Goal: Information Seeking & Learning: Learn about a topic

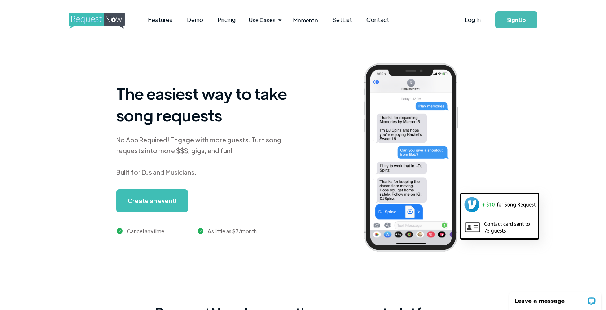
scroll to position [4, 0]
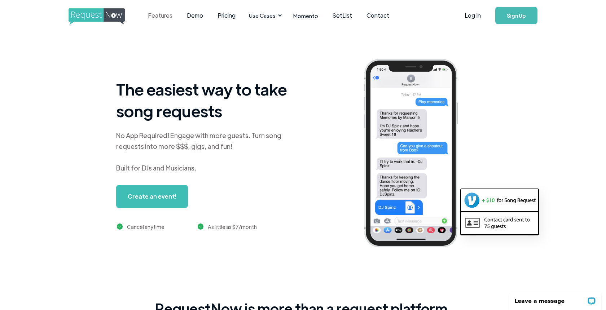
click at [162, 15] on link "Features" at bounding box center [160, 15] width 39 height 22
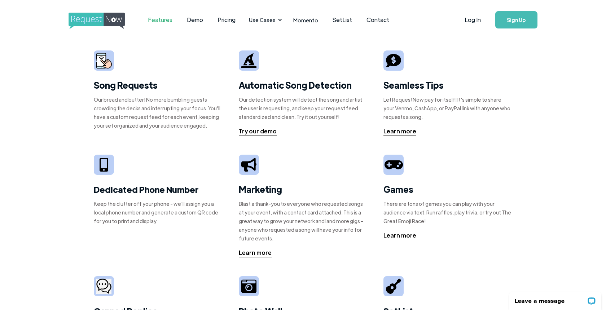
click at [104, 63] on img at bounding box center [104, 61] width 16 height 16
click at [117, 86] on strong "Song Requests" at bounding box center [126, 84] width 64 height 11
click at [103, 67] on img at bounding box center [104, 61] width 16 height 16
click at [198, 20] on link "Demo" at bounding box center [195, 20] width 31 height 22
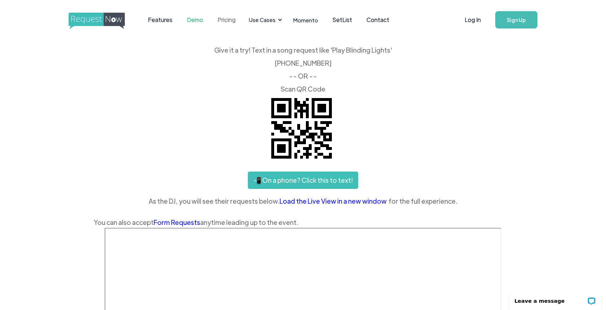
click at [228, 20] on link "Pricing" at bounding box center [226, 20] width 32 height 22
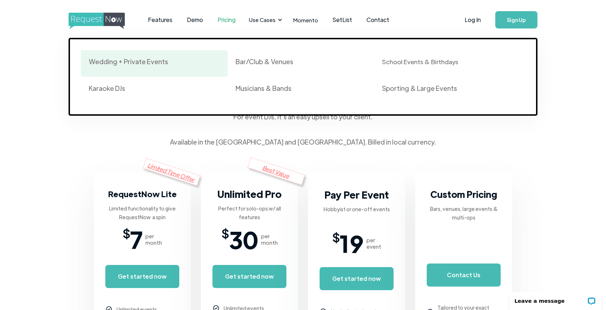
click at [151, 61] on div "Wedding + Private Events" at bounding box center [128, 61] width 79 height 9
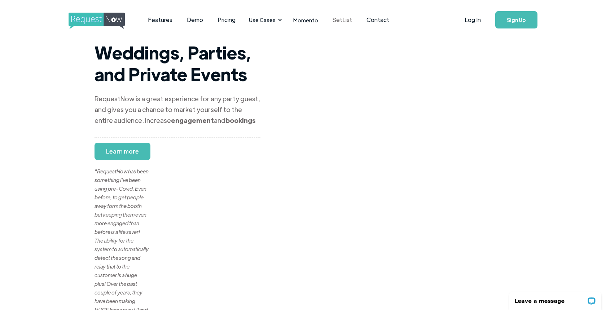
click at [338, 22] on link "SetList" at bounding box center [342, 20] width 34 height 22
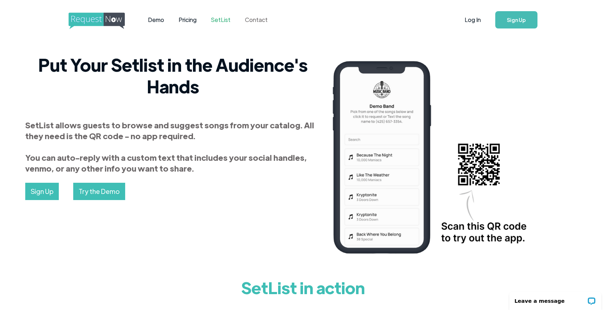
click at [255, 19] on link "Contact" at bounding box center [256, 20] width 37 height 22
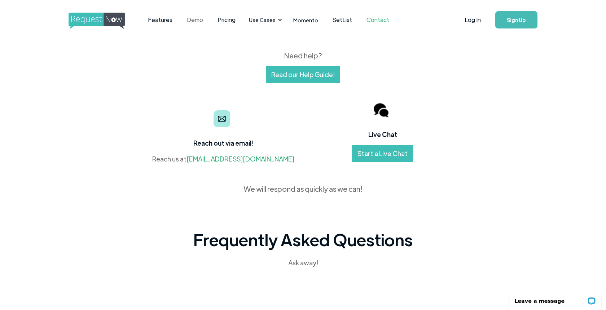
click at [192, 22] on link "Demo" at bounding box center [195, 20] width 31 height 22
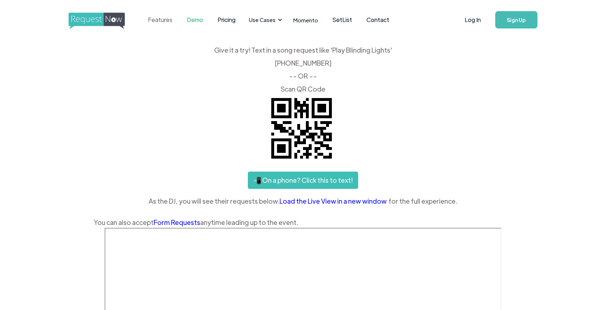
click at [161, 20] on link "Features" at bounding box center [160, 20] width 39 height 22
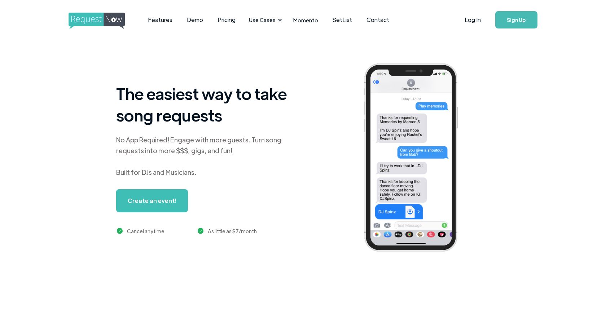
scroll to position [4, 0]
